Goal: Obtain resource: Download file/media

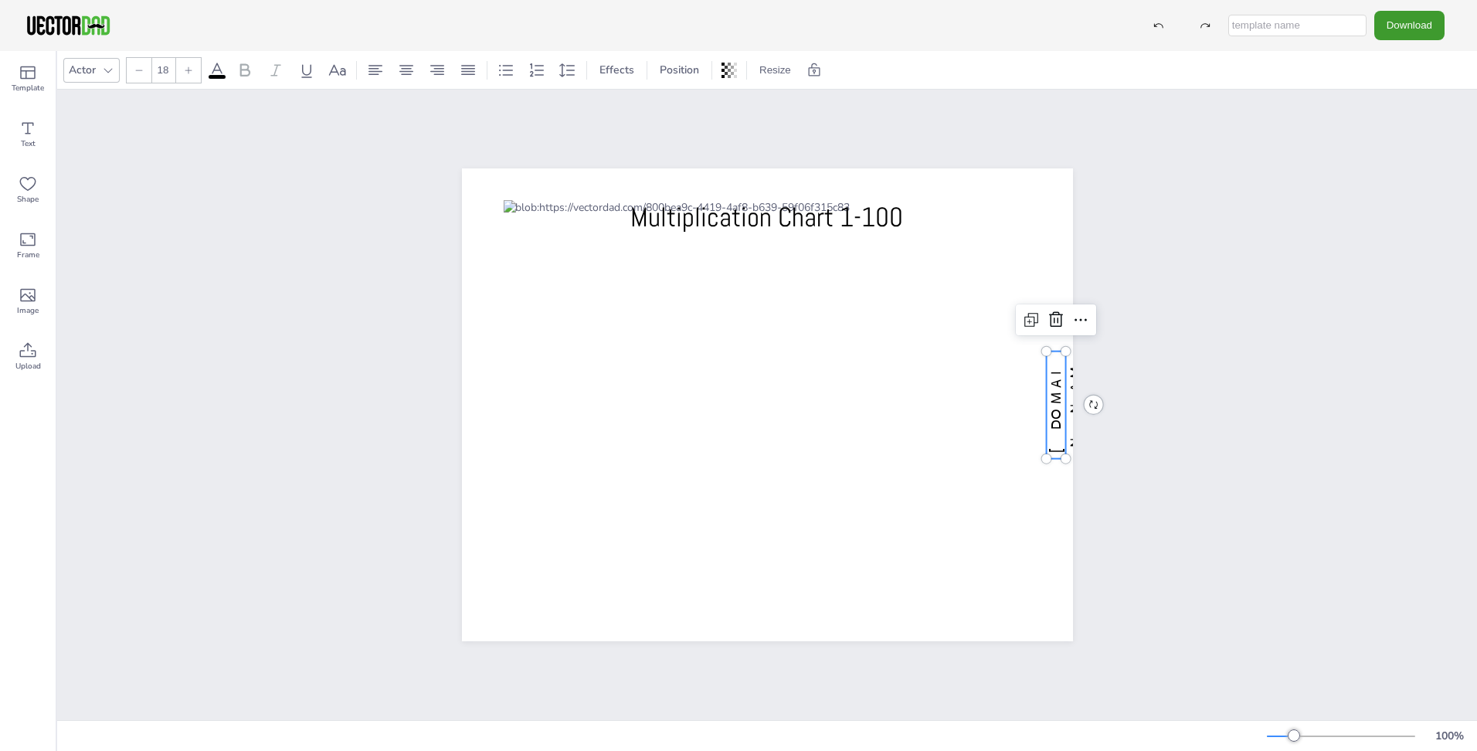
click at [1048, 403] on span "[DOMAIN_NAME]" at bounding box center [1075, 405] width 56 height 96
click at [1054, 321] on icon at bounding box center [1056, 319] width 14 height 15
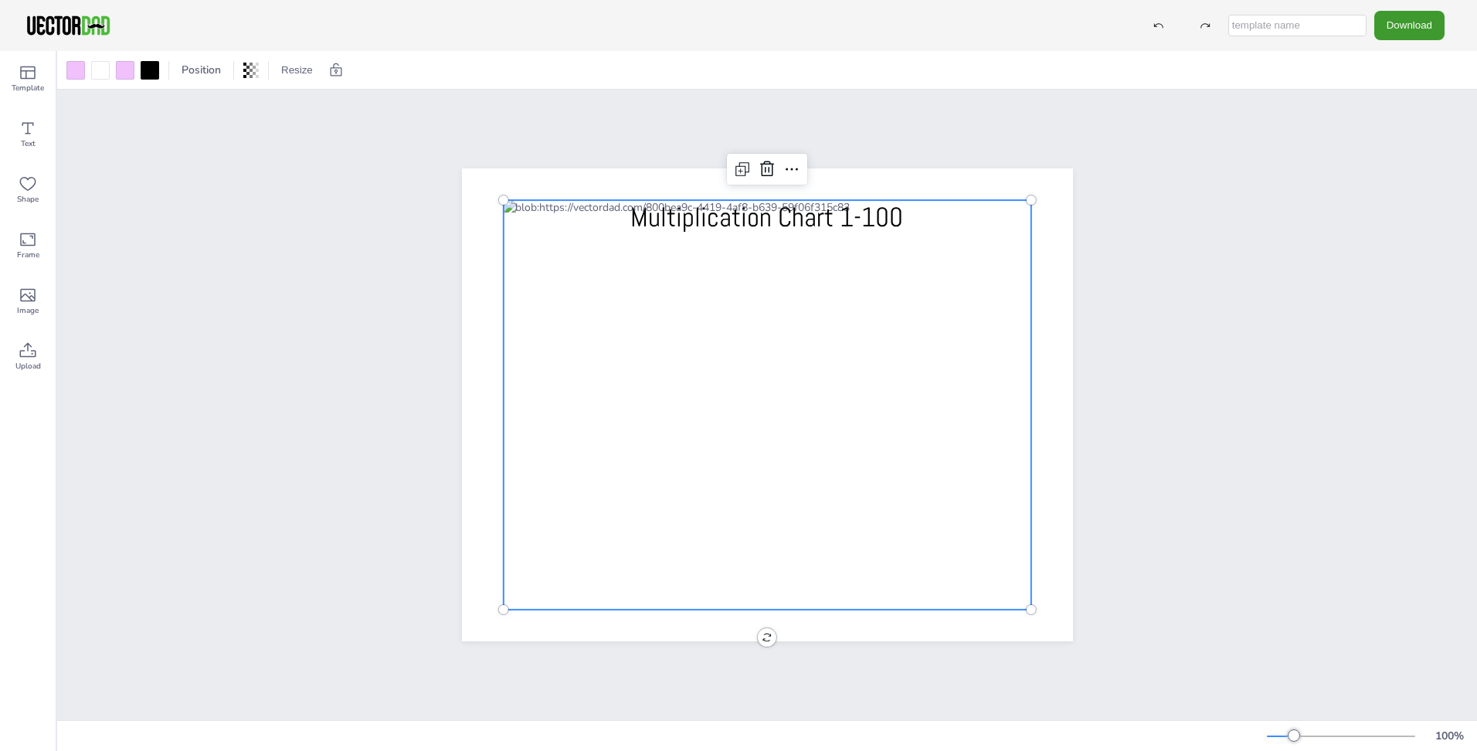
click at [1021, 238] on div at bounding box center [767, 404] width 528 height 409
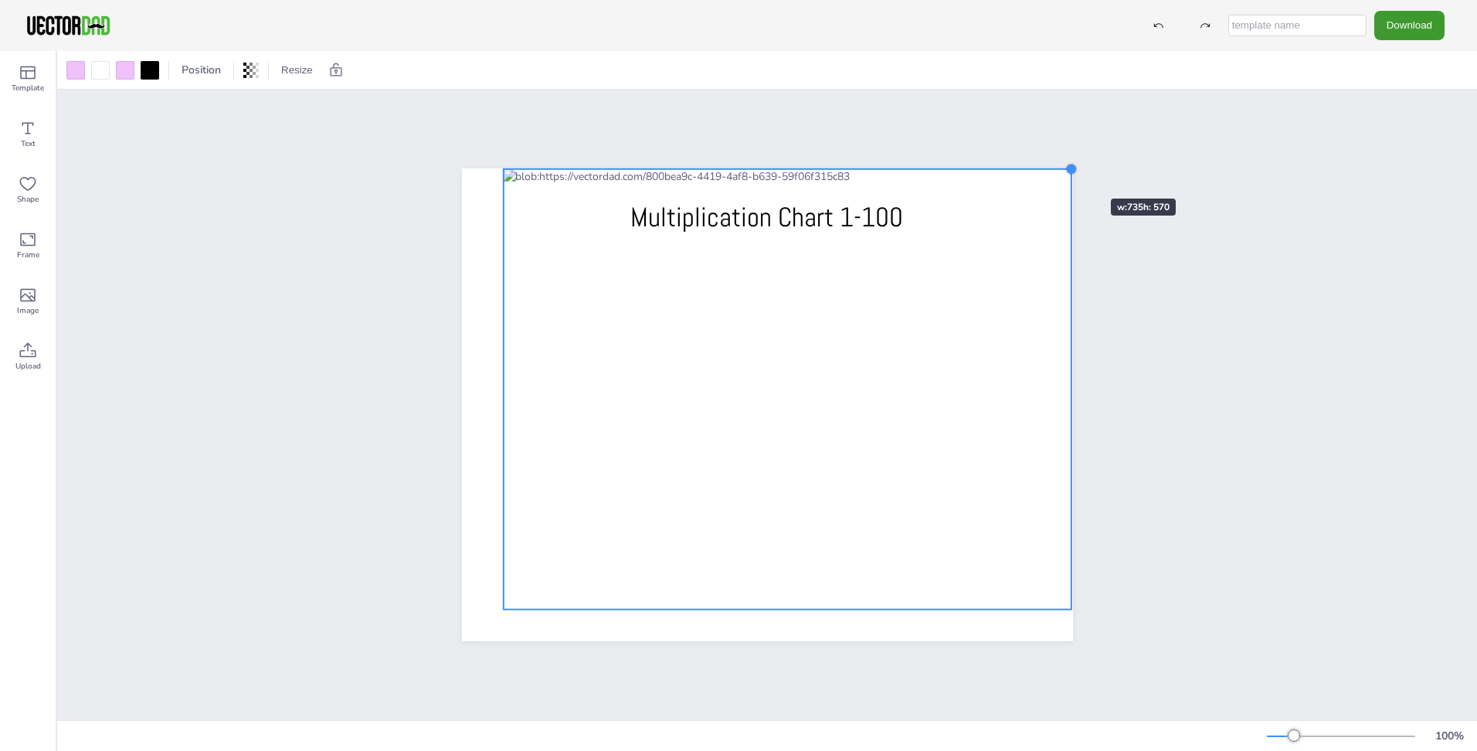
drag, startPoint x: 1024, startPoint y: 199, endPoint x: 1065, endPoint y: 171, distance: 49.3
click at [1065, 171] on div "Multiplication Chart 1-100" at bounding box center [767, 404] width 611 height 473
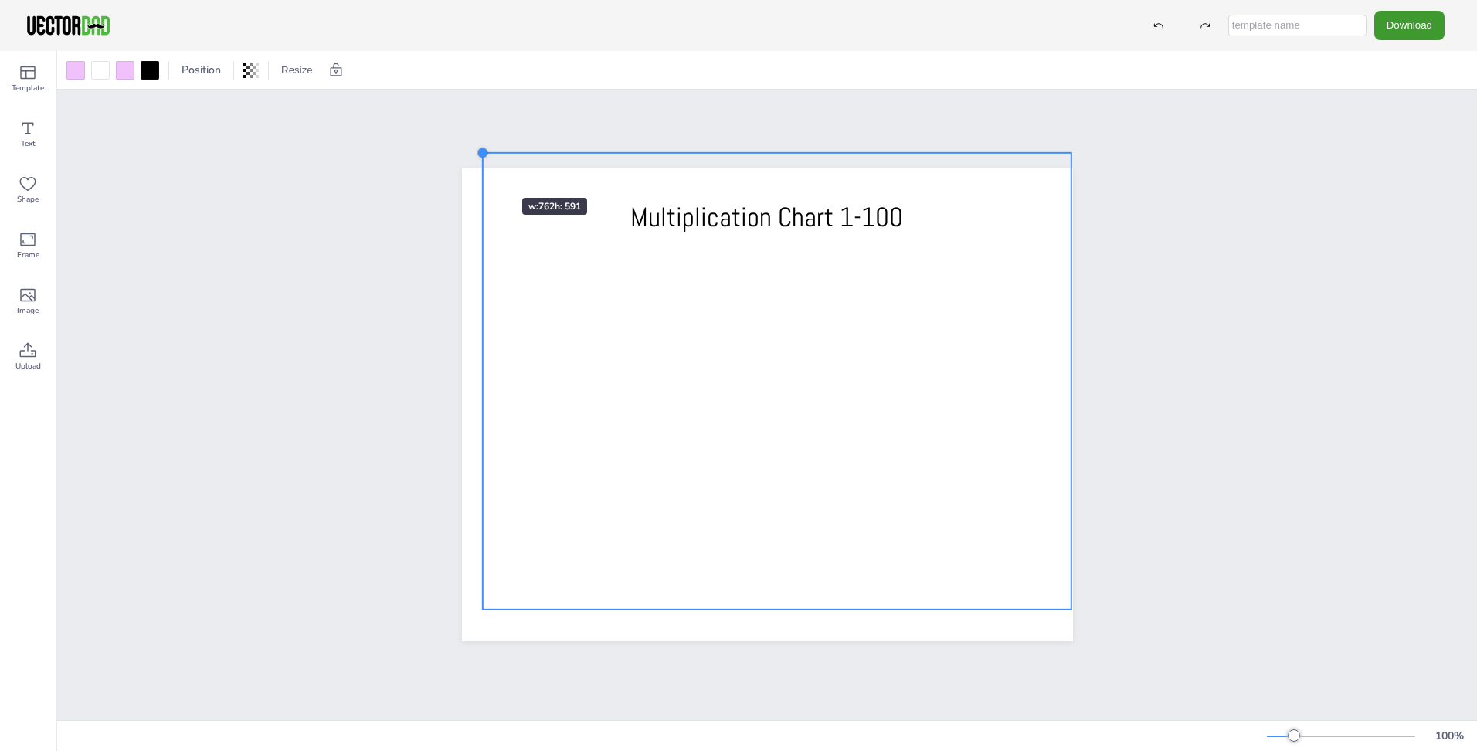
drag, startPoint x: 497, startPoint y: 161, endPoint x: 522, endPoint y: 189, distance: 37.7
click at [477, 172] on div "Multiplication Chart 1-100" at bounding box center [767, 404] width 611 height 473
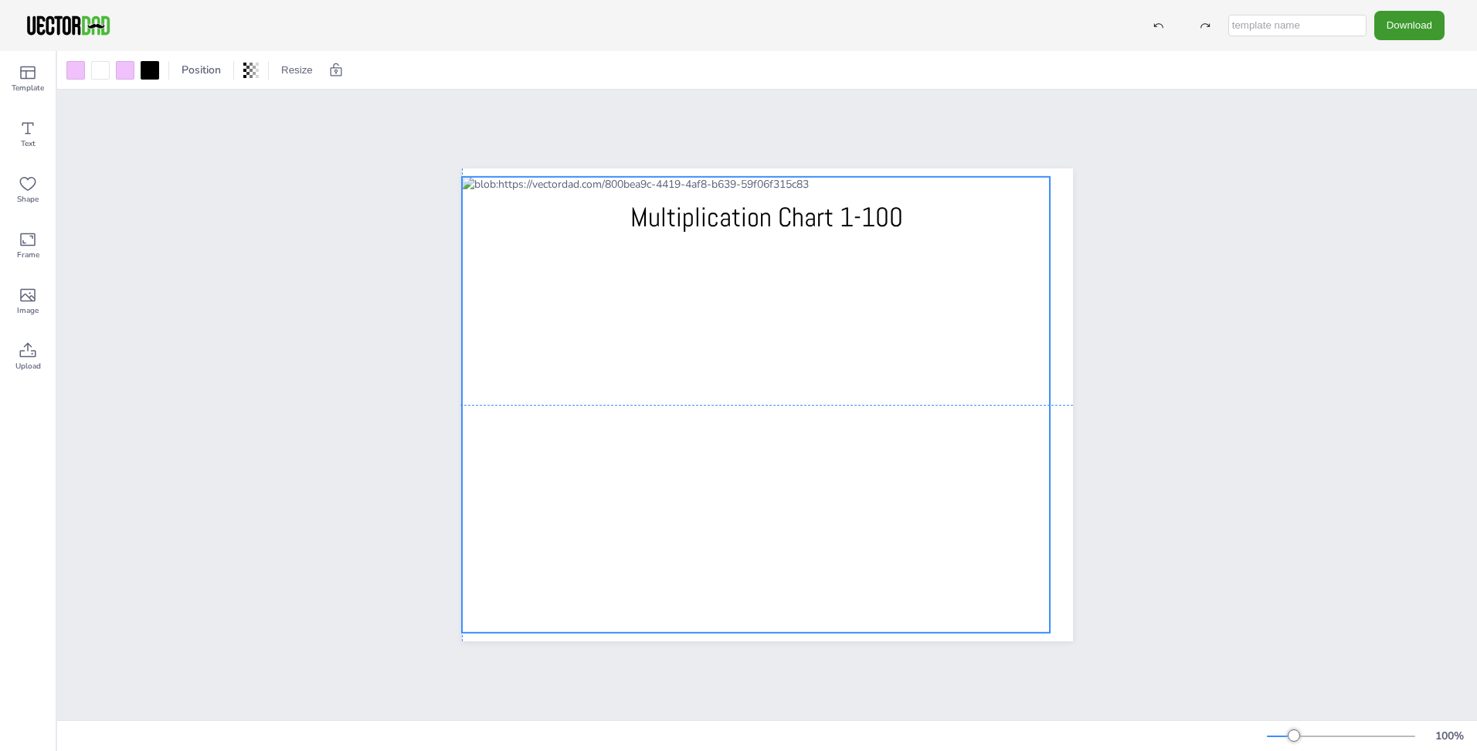
click at [603, 273] on div at bounding box center [756, 405] width 588 height 456
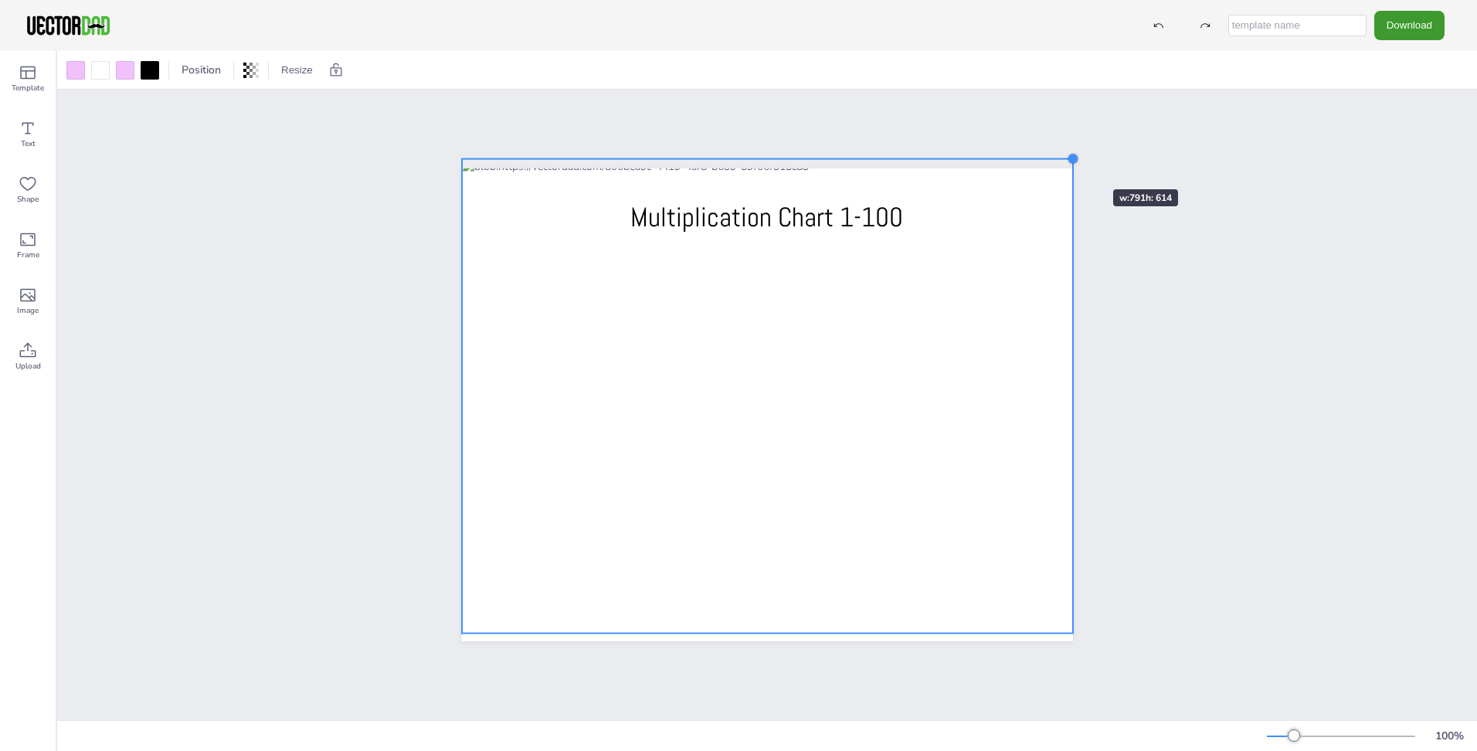
drag, startPoint x: 1044, startPoint y: 171, endPoint x: 1067, endPoint y: 161, distance: 25.0
click at [1067, 161] on div "Multiplication Chart 1-100" at bounding box center [767, 404] width 657 height 519
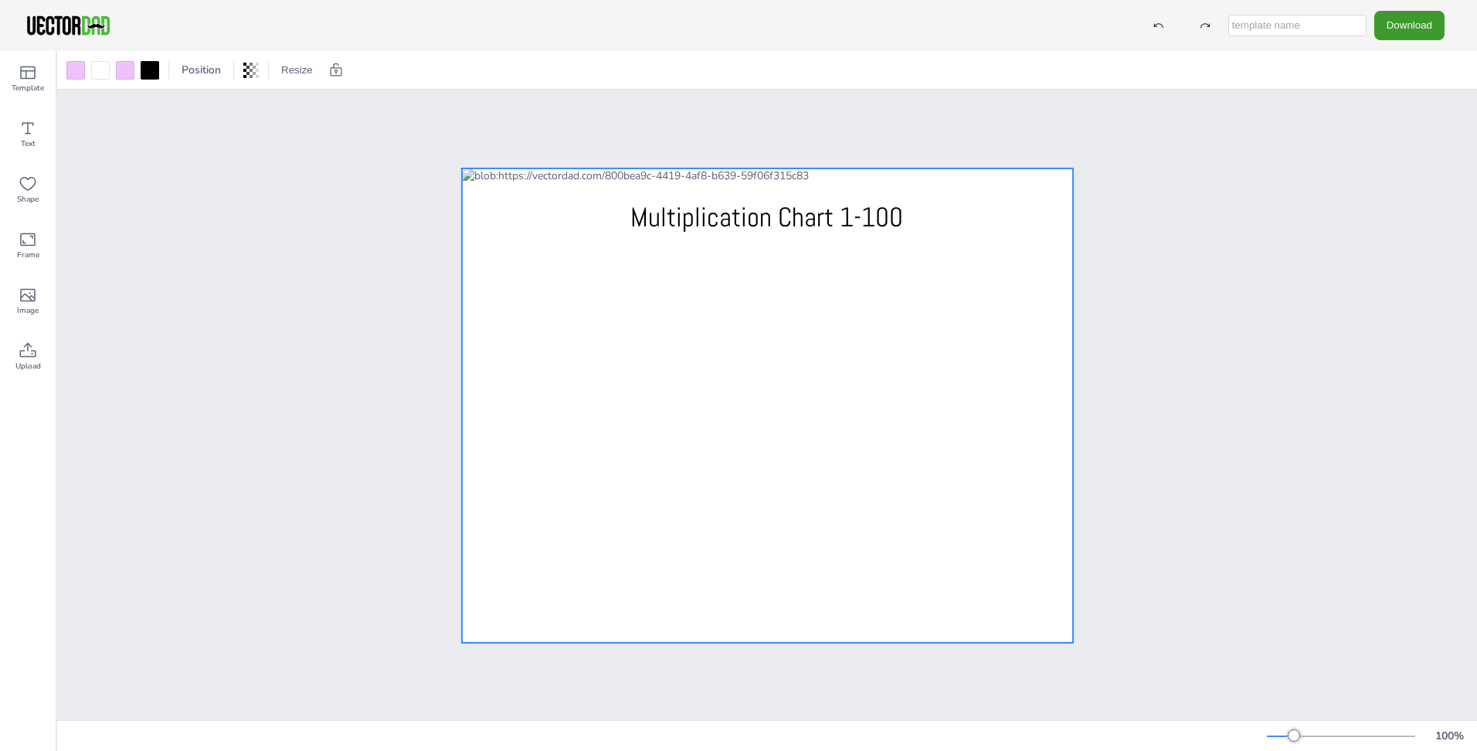
drag, startPoint x: 938, startPoint y: 280, endPoint x: 936, endPoint y: 291, distance: 10.9
click at [936, 291] on div at bounding box center [767, 405] width 611 height 474
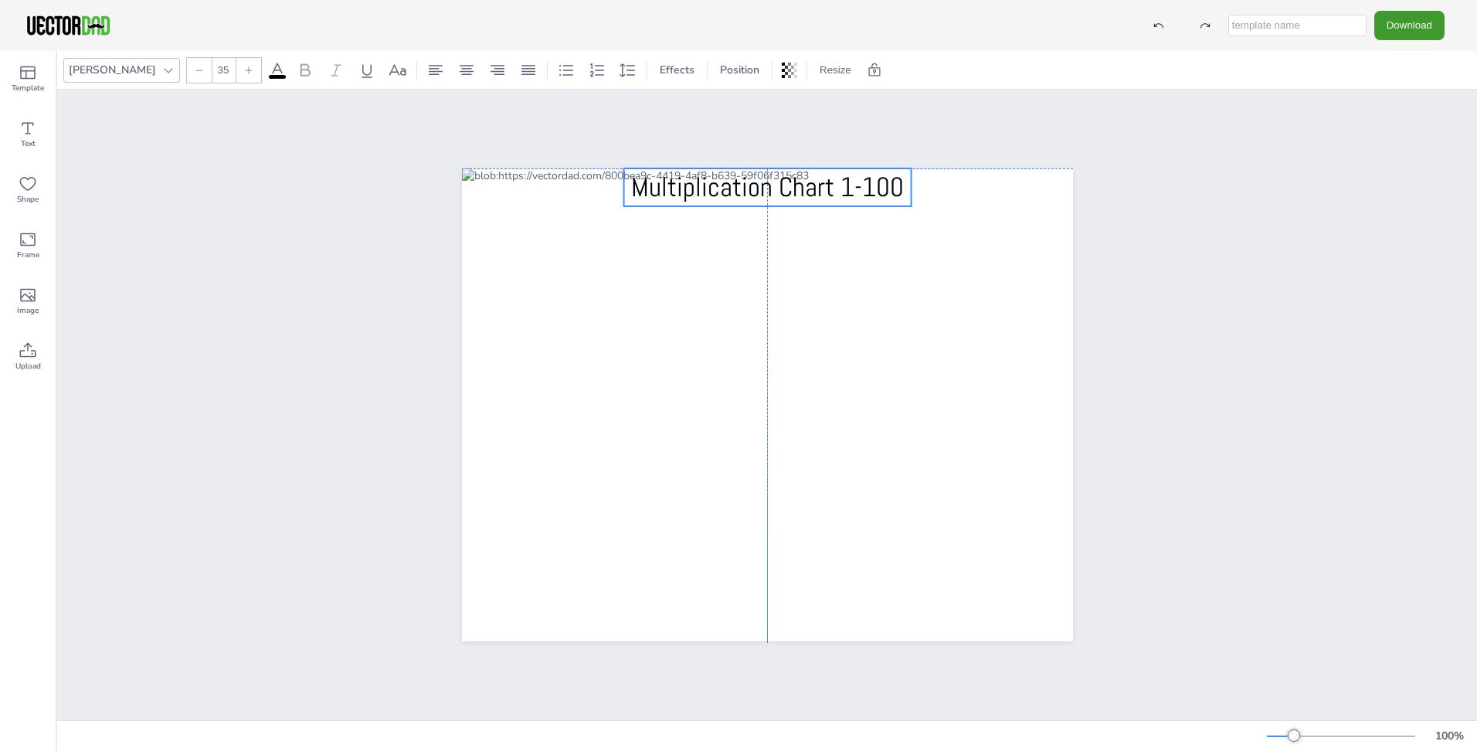
drag, startPoint x: 780, startPoint y: 220, endPoint x: 779, endPoint y: 192, distance: 28.6
click at [779, 192] on span "Multiplication Chart 1-100" at bounding box center [767, 187] width 273 height 34
click at [1167, 328] on div "Multiplication Chart 1-100" at bounding box center [767, 405] width 1420 height 630
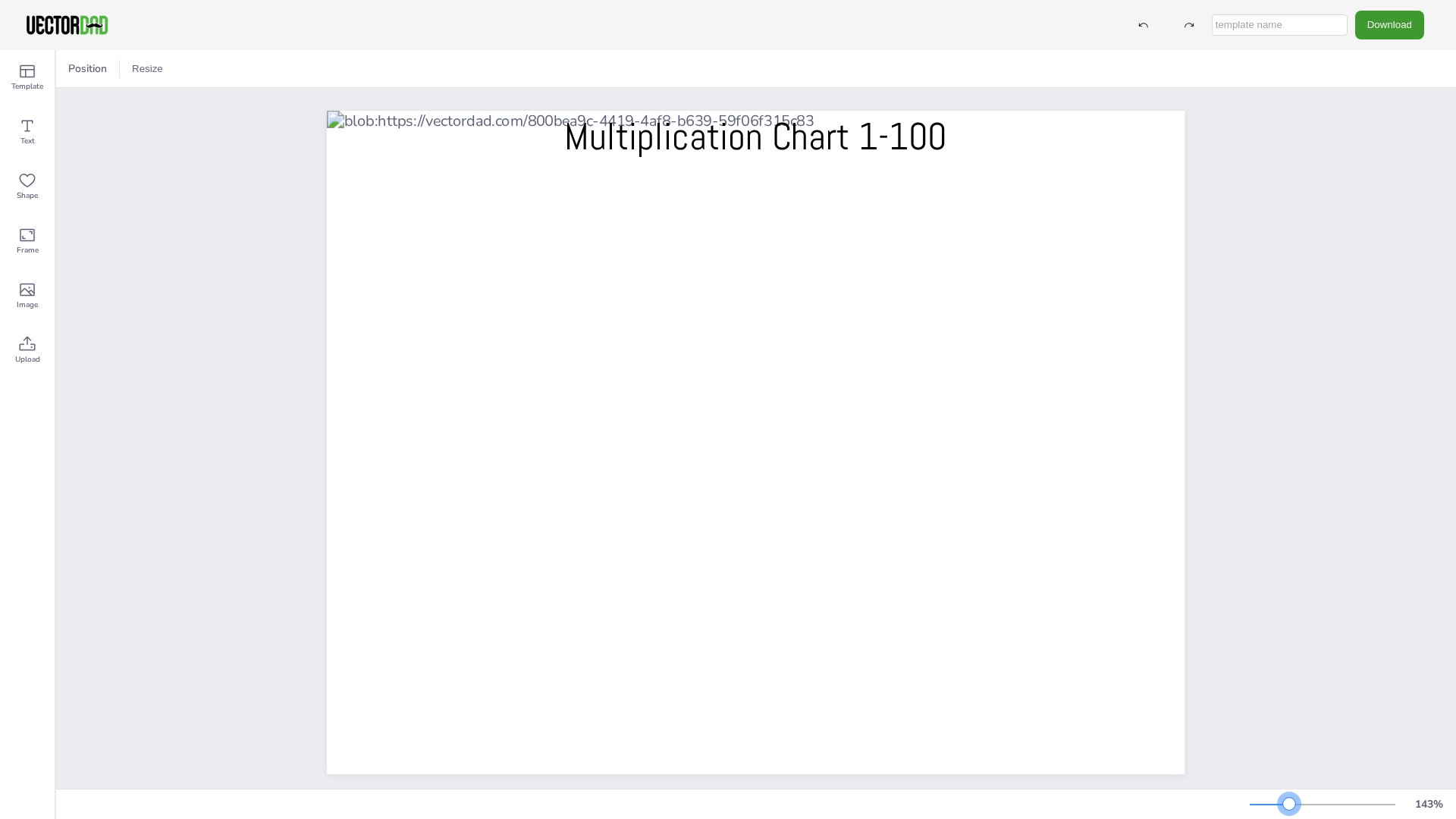
click at [1289, 737] on div at bounding box center [1289, 804] width 12 height 12
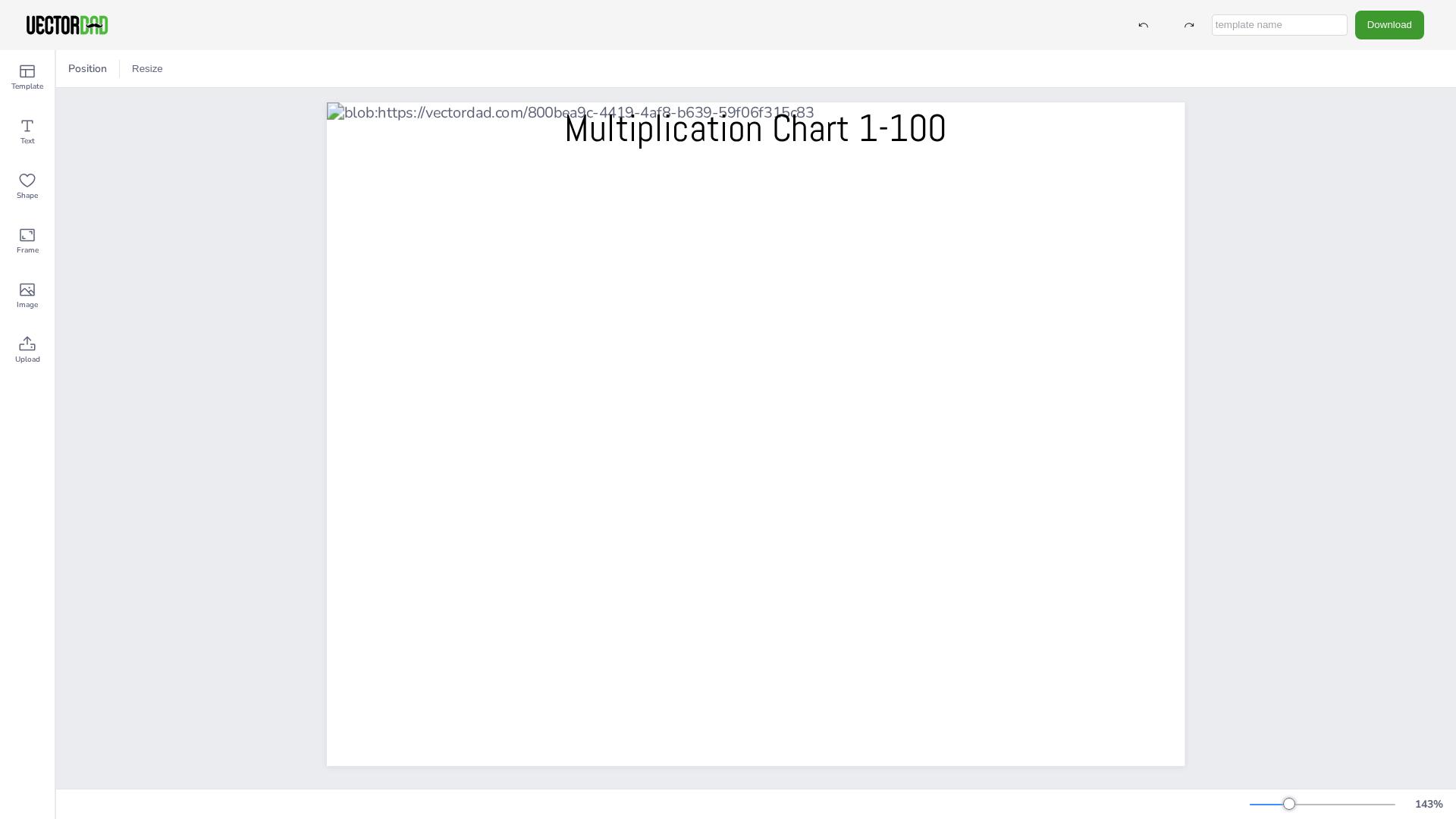
scroll to position [20, 0]
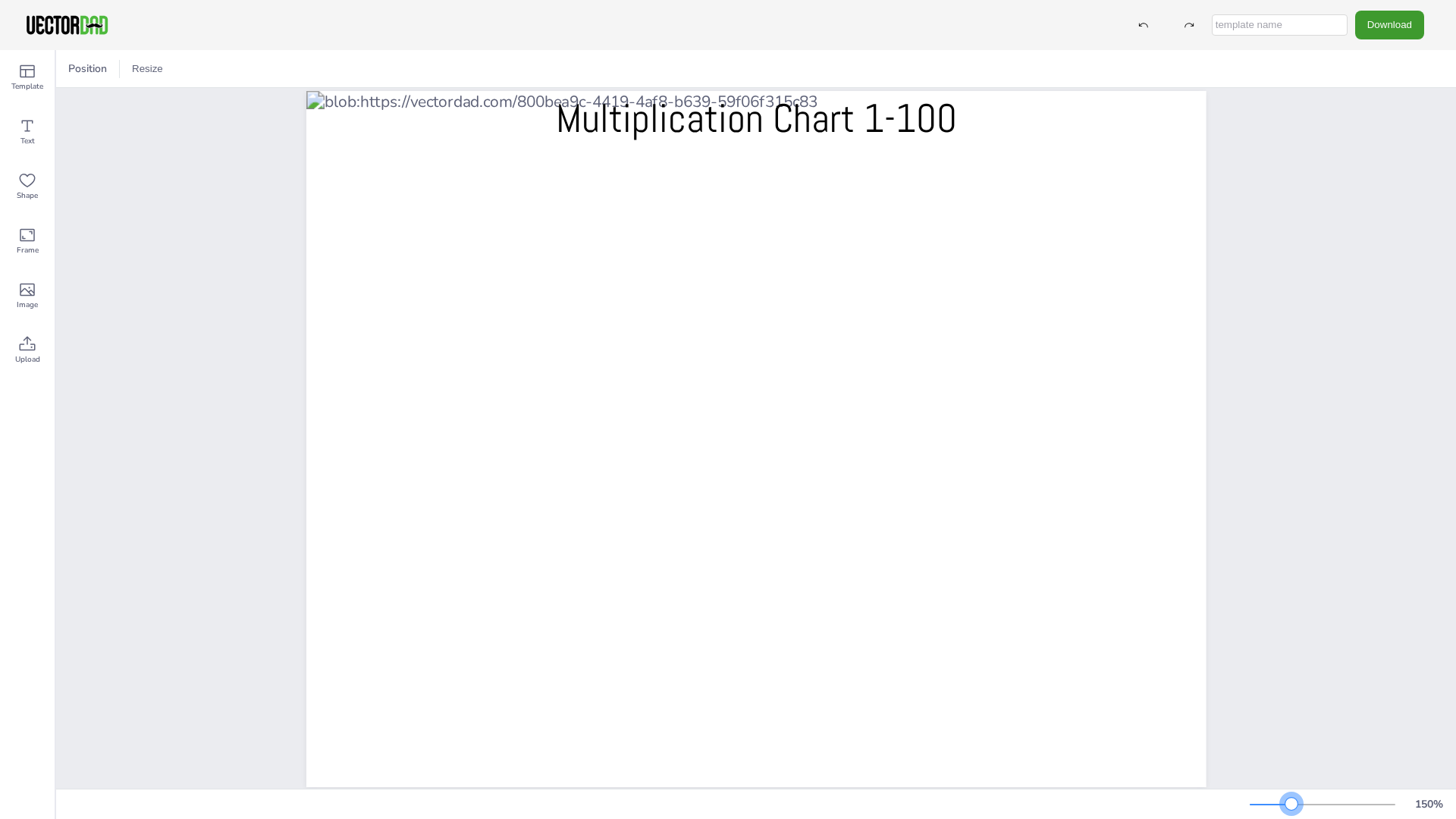
click at [1292, 737] on div at bounding box center [1292, 804] width 12 height 12
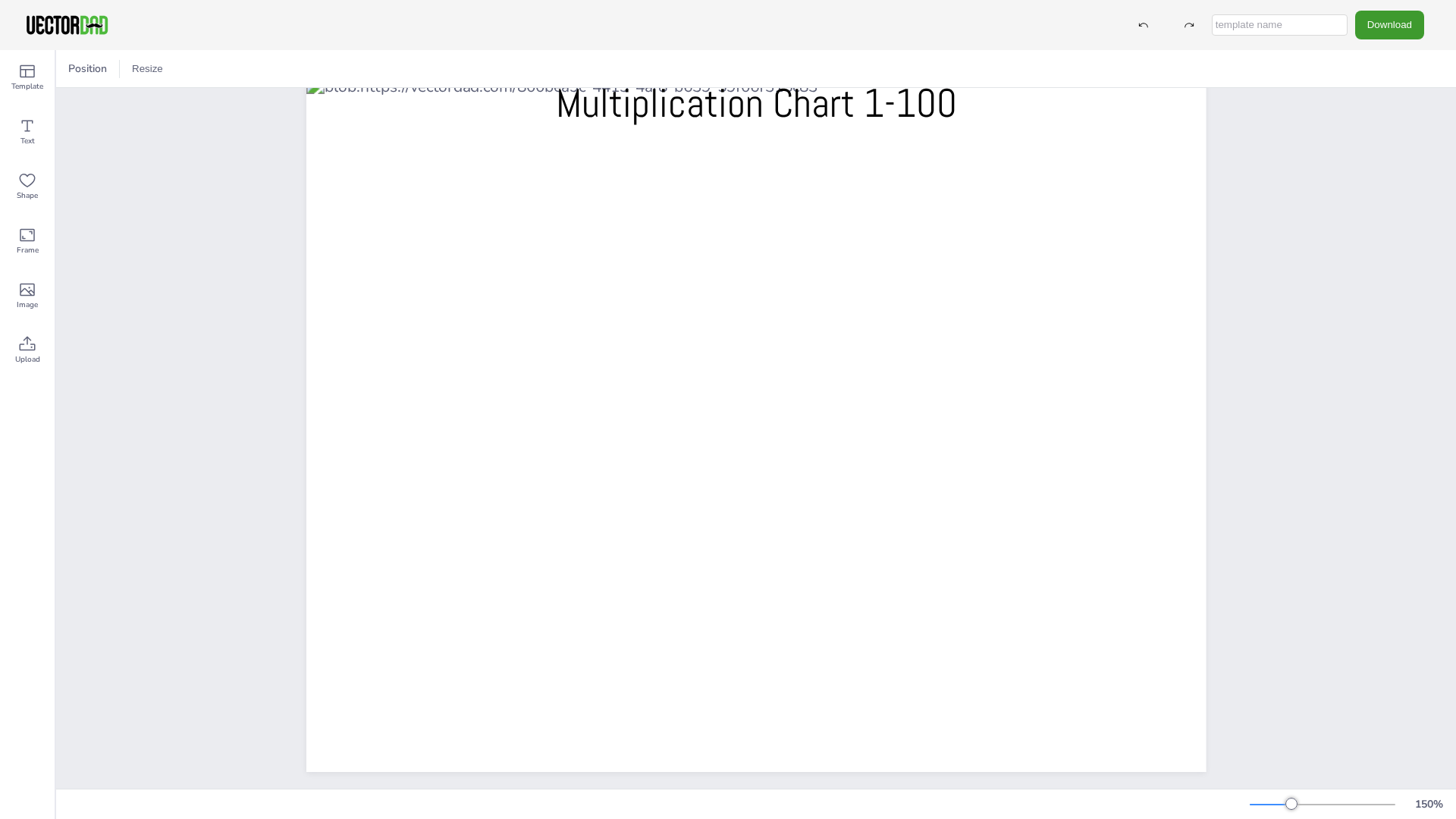
scroll to position [31, 0]
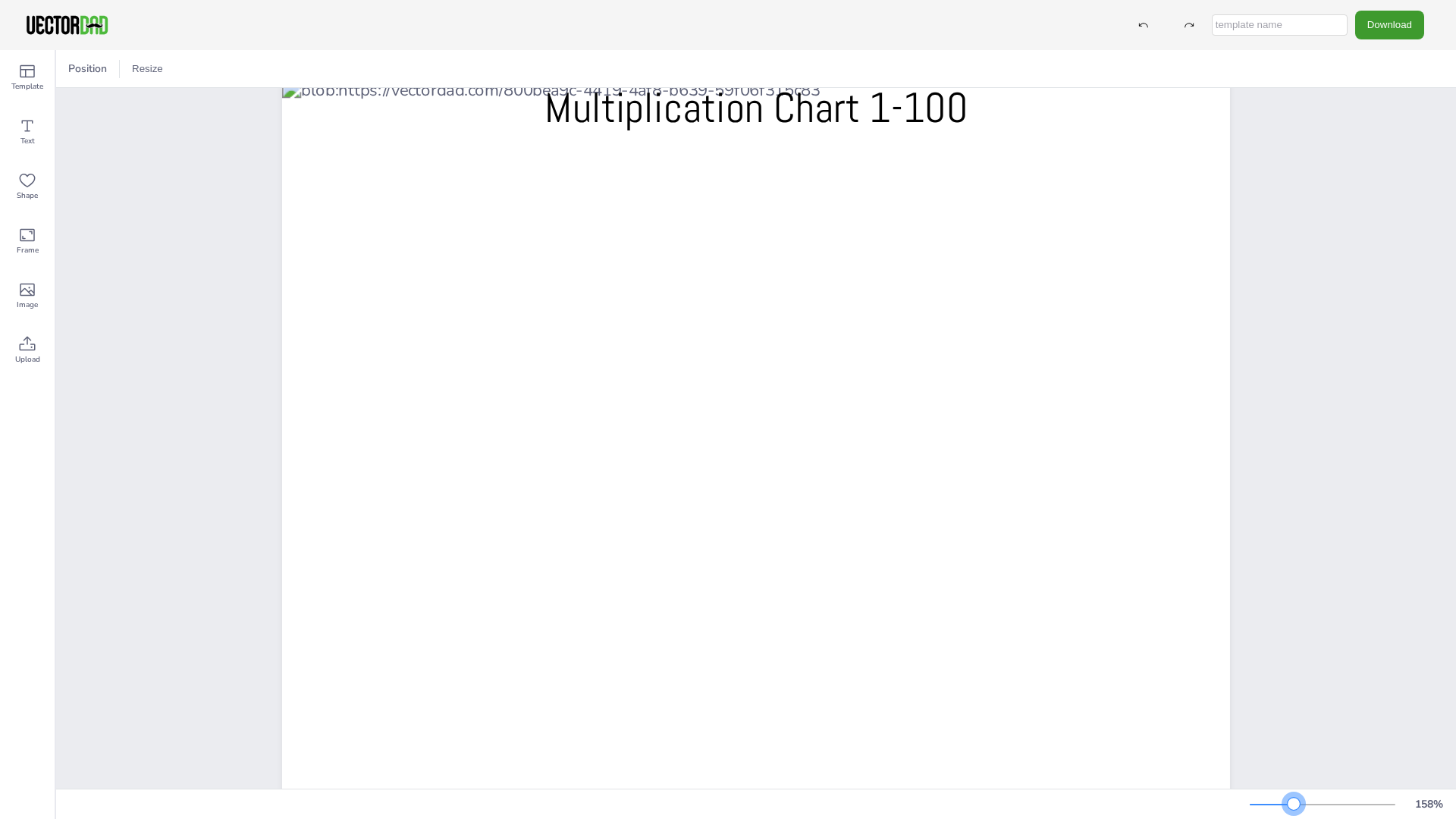
click at [1294, 737] on div at bounding box center [1294, 804] width 12 height 12
drag, startPoint x: 1443, startPoint y: 609, endPoint x: 1446, endPoint y: 621, distance: 12.4
click at [1446, 621] on div "Multiplication Chart 1-100" at bounding box center [756, 439] width 1400 height 701
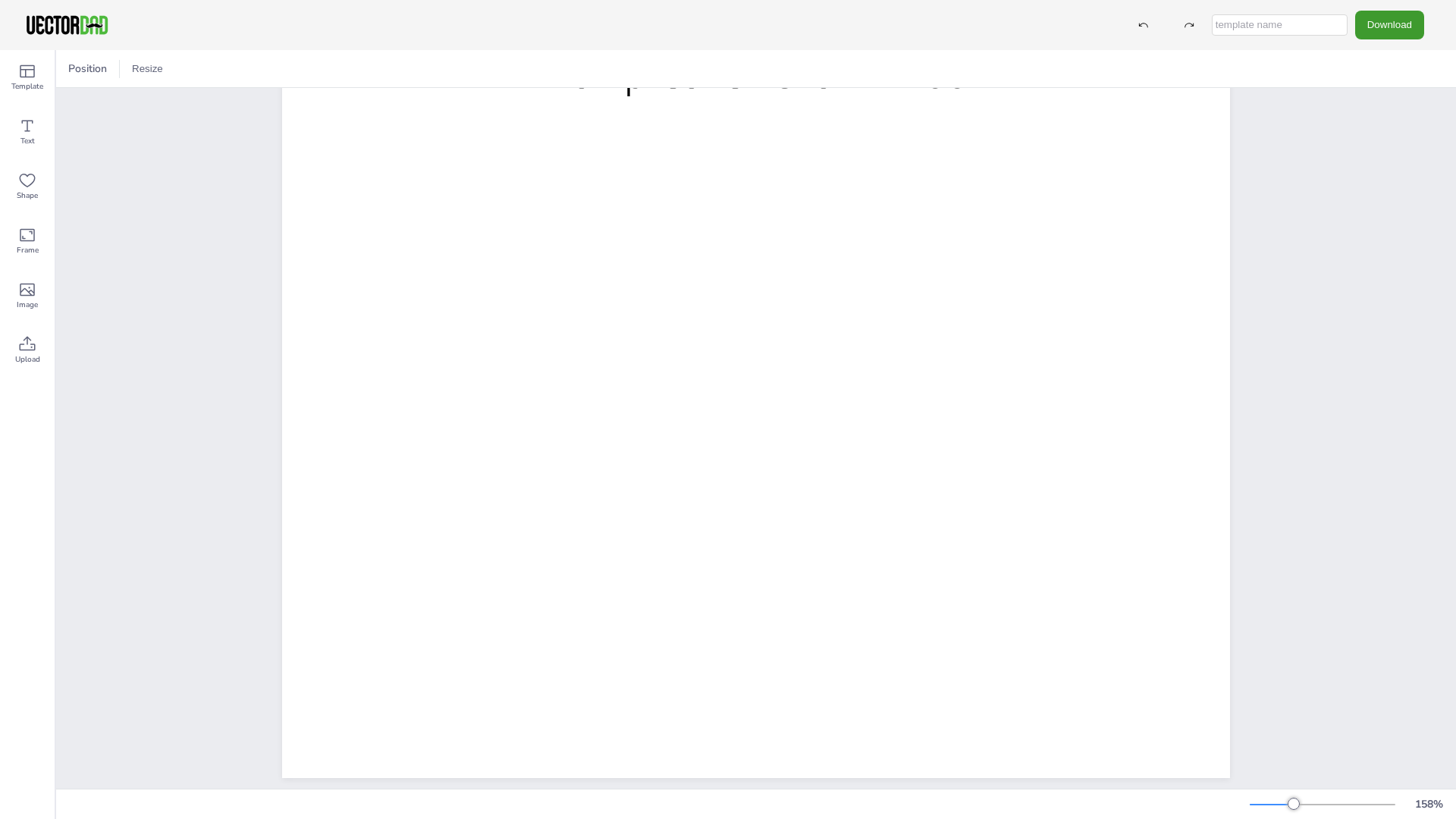
scroll to position [70, 0]
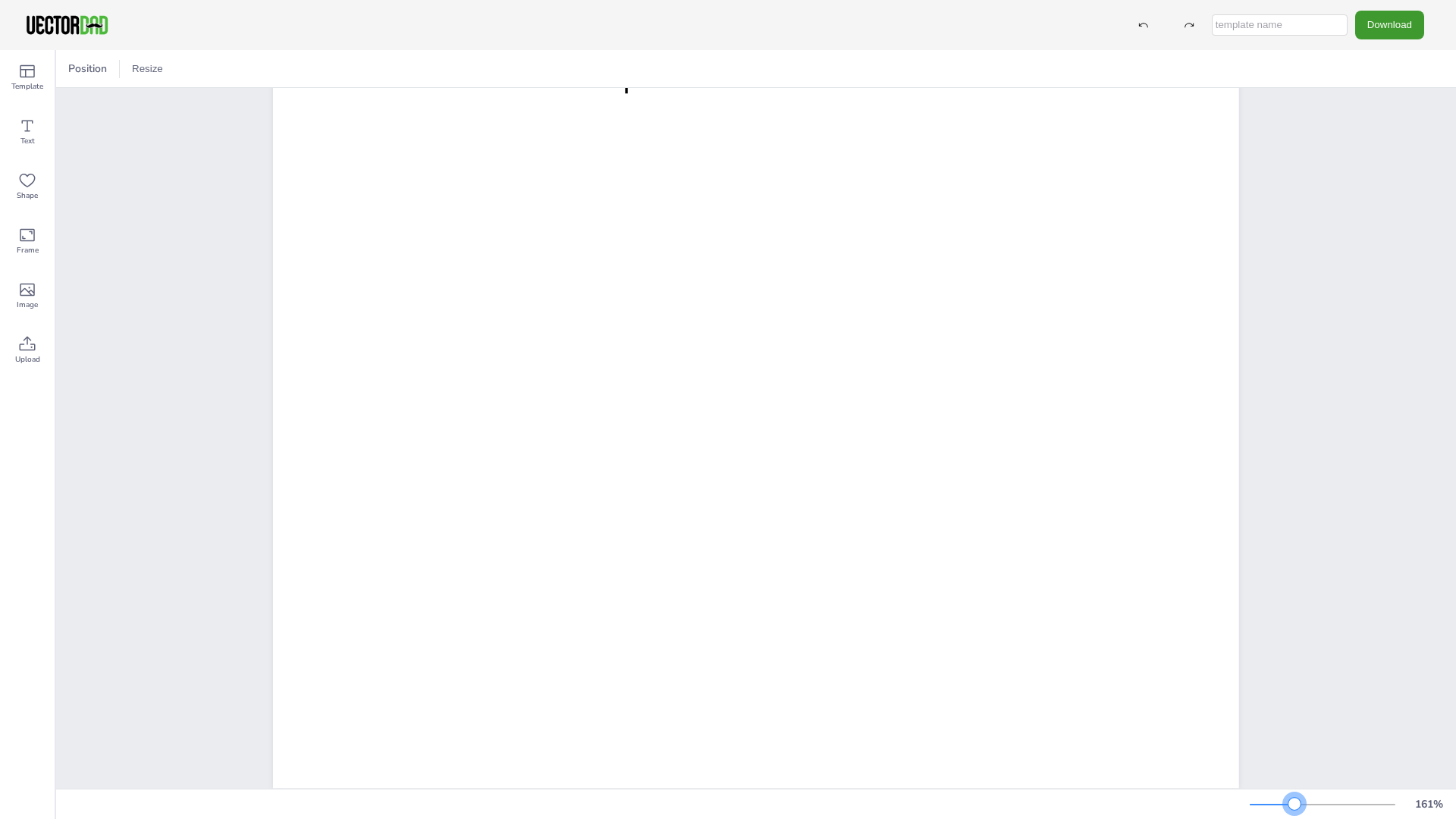
click at [1295, 737] on div at bounding box center [1295, 804] width 12 height 12
click at [1296, 737] on div at bounding box center [1295, 804] width 12 height 12
click at [134, 229] on div "Multiplication Chart 1-100" at bounding box center [756, 398] width 1400 height 802
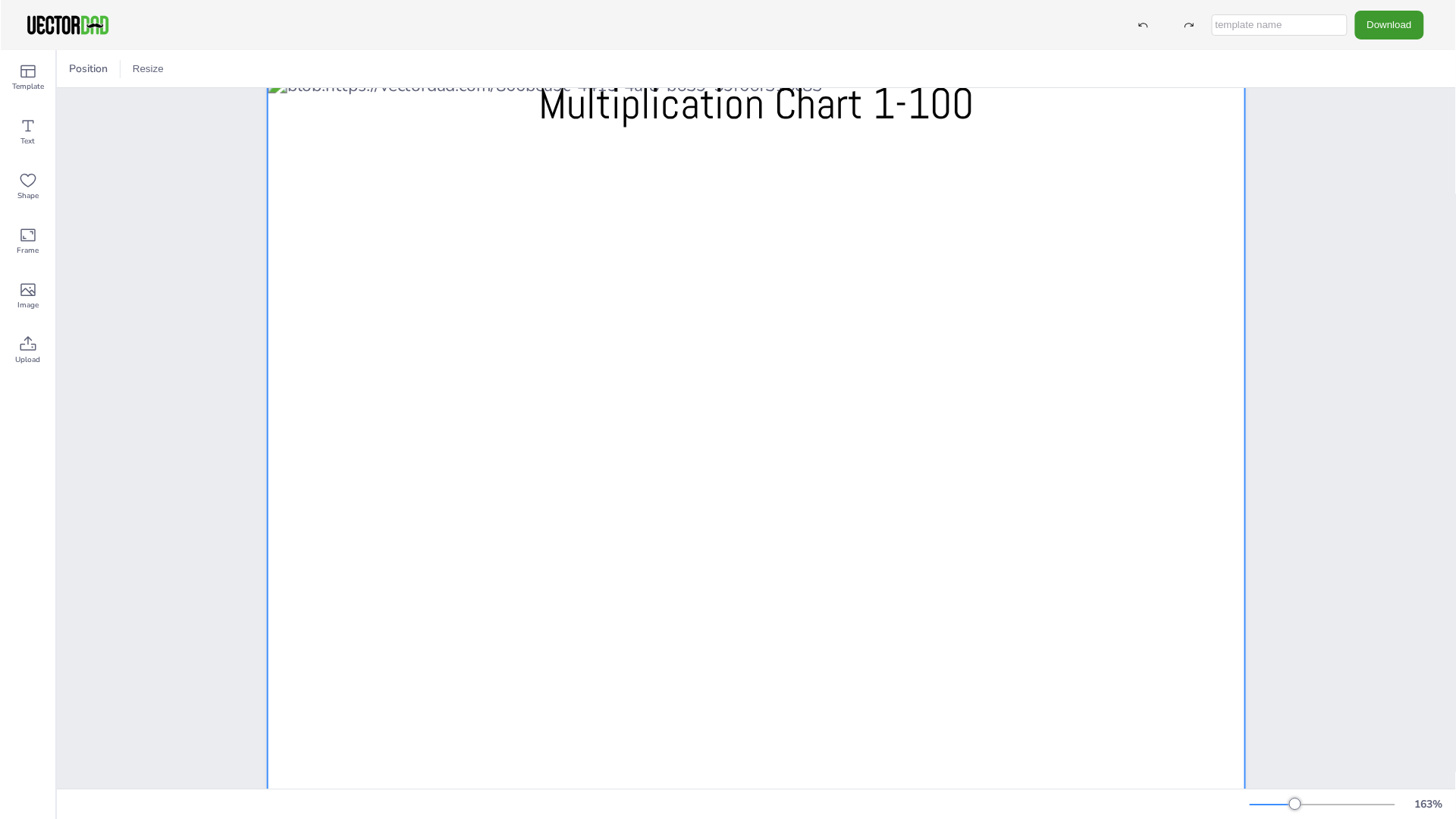
scroll to position [0, 0]
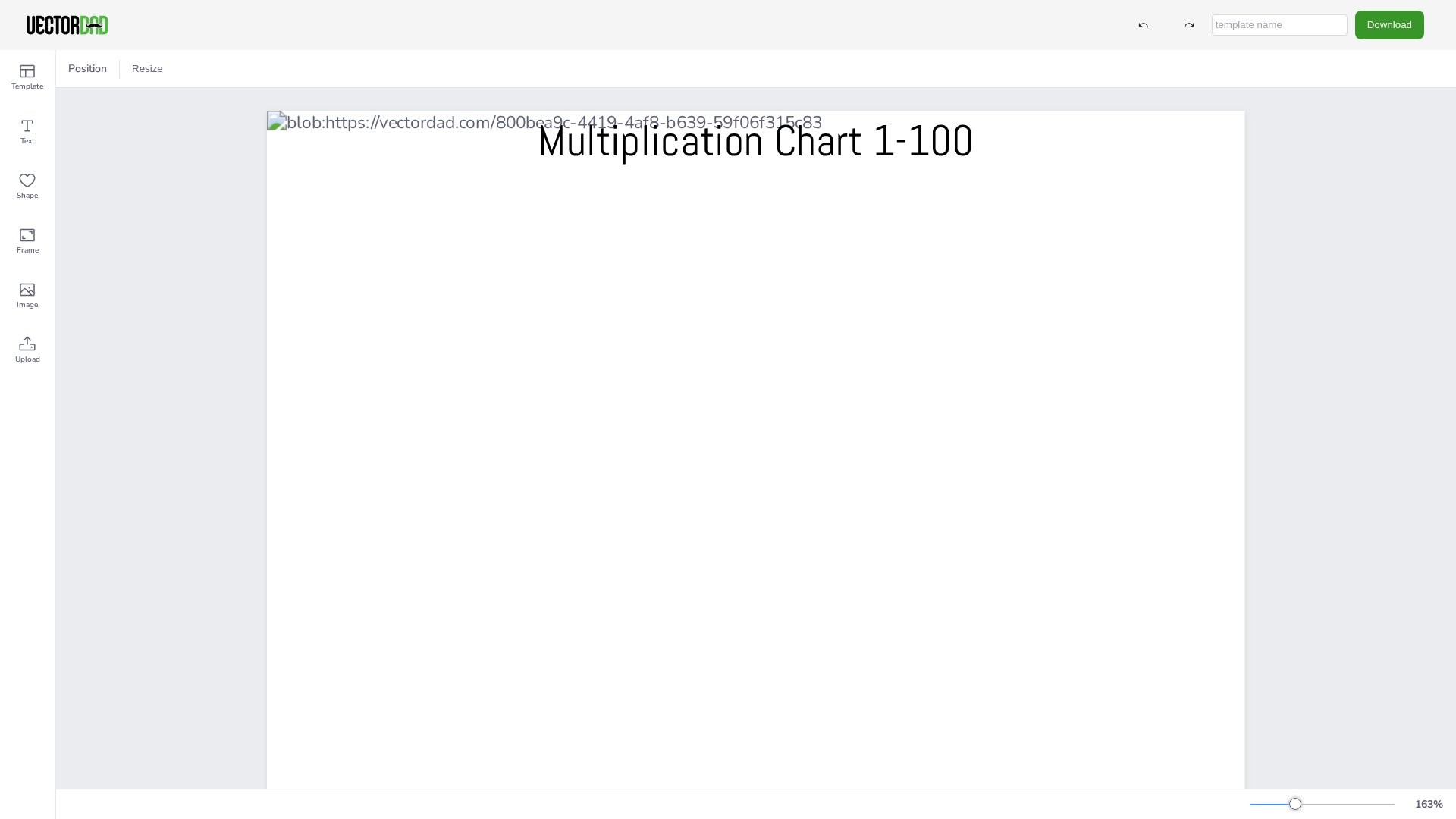
click at [1378, 20] on button "Download" at bounding box center [1390, 25] width 69 height 28
drag, startPoint x: 1356, startPoint y: 71, endPoint x: 1357, endPoint y: 88, distance: 17.0
click at [1357, 88] on ul "PNG JPG SVG PDF" at bounding box center [1391, 123] width 125 height 168
click at [1357, 88] on icon "Download" at bounding box center [1349, 92] width 16 height 16
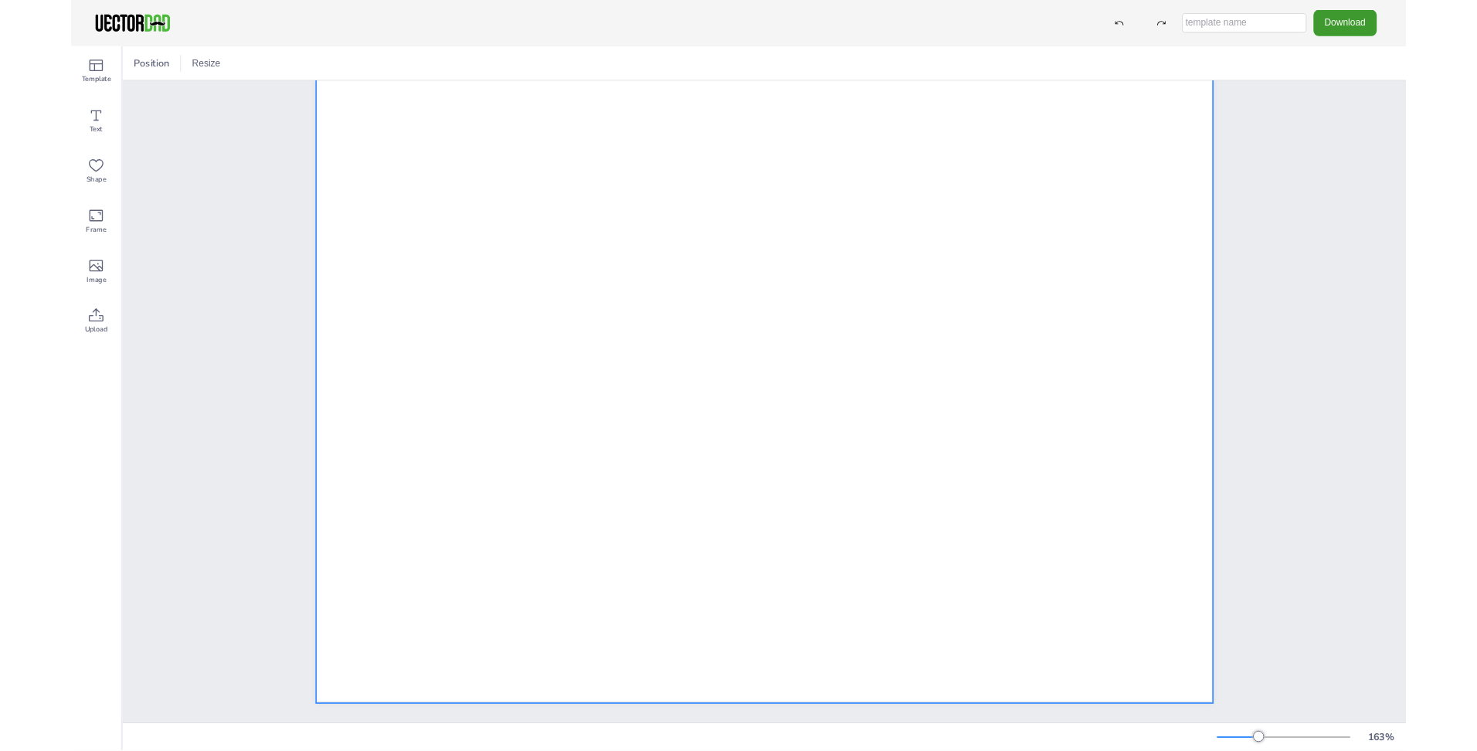
scroll to position [115, 0]
